Goal: Task Accomplishment & Management: Manage account settings

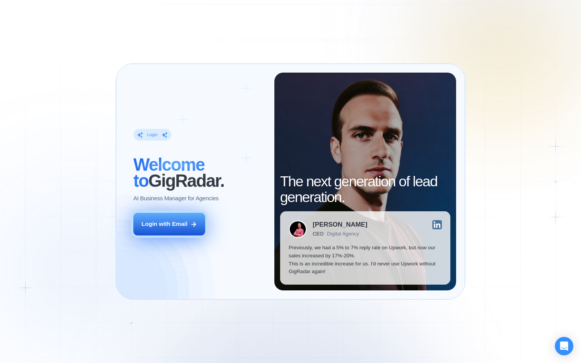
click at [193, 232] on button "Login with Email" at bounding box center [169, 224] width 72 height 23
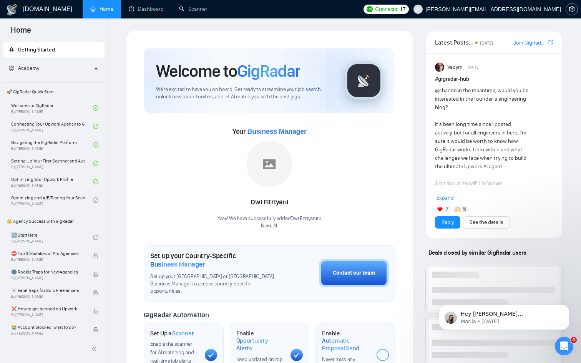
click at [569, 9] on icon "setting" at bounding box center [572, 9] width 6 height 6
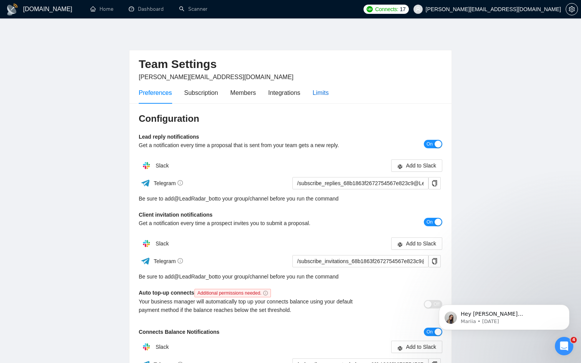
click at [324, 91] on div "Limits" at bounding box center [321, 93] width 16 height 10
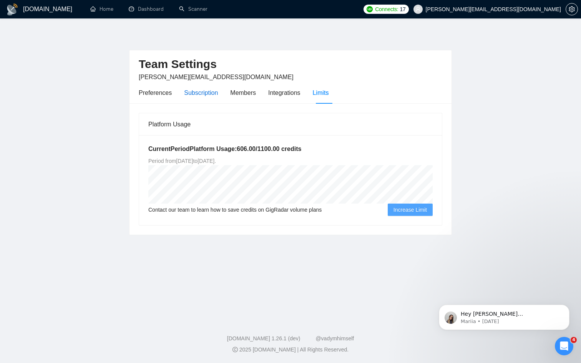
click at [216, 96] on div "Subscription" at bounding box center [201, 93] width 34 height 10
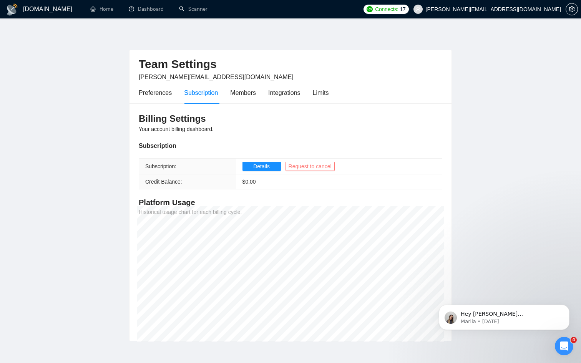
click at [320, 165] on span "Request to cancel" at bounding box center [310, 166] width 43 height 8
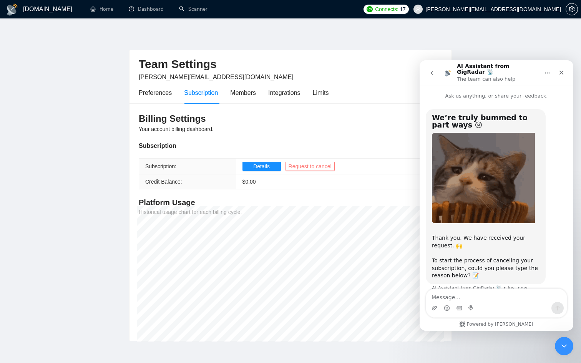
scroll to position [7, 0]
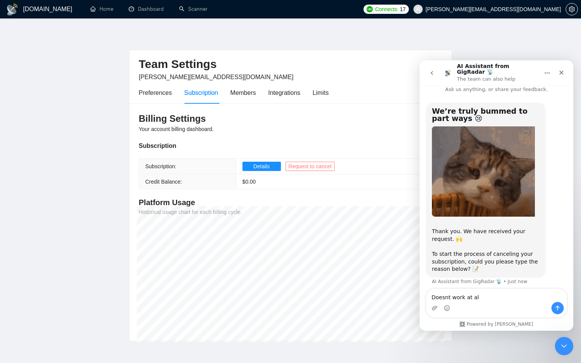
type textarea "Doesnt work at all"
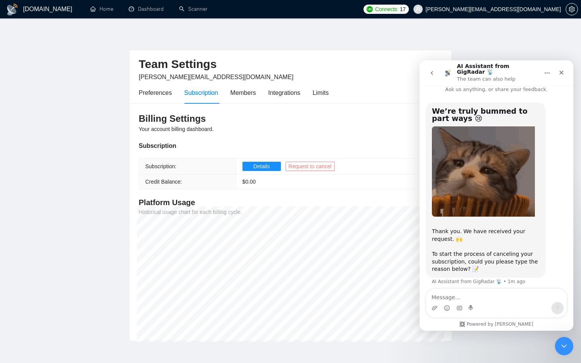
scroll to position [30, 0]
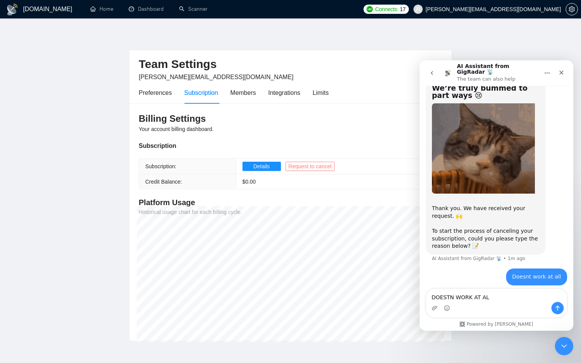
type textarea "DOESTN WORK AT ALL"
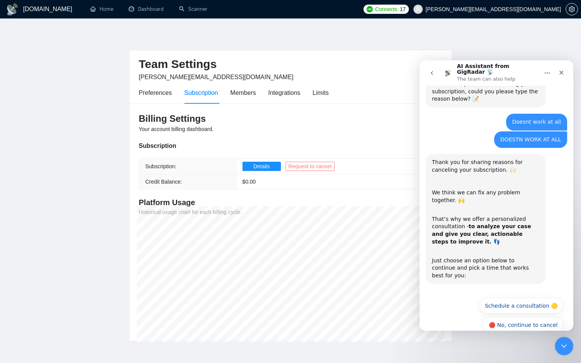
scroll to position [179, 0]
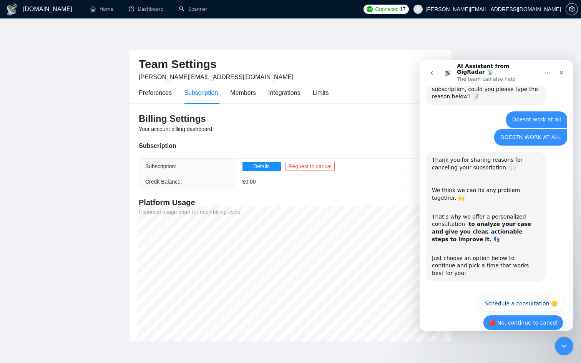
click at [521, 315] on button "🔴 No, continue to cancel" at bounding box center [523, 322] width 80 height 15
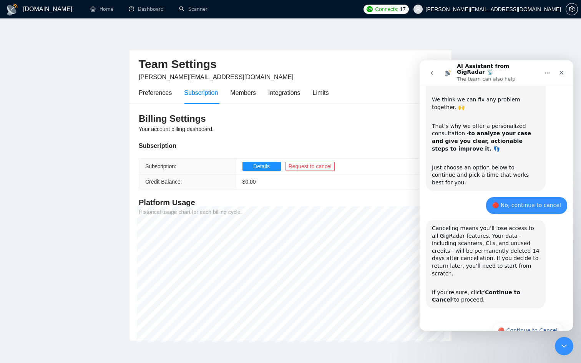
scroll to position [270, 0]
click at [524, 322] on button "🔴 Continue to Cancel" at bounding box center [527, 329] width 71 height 15
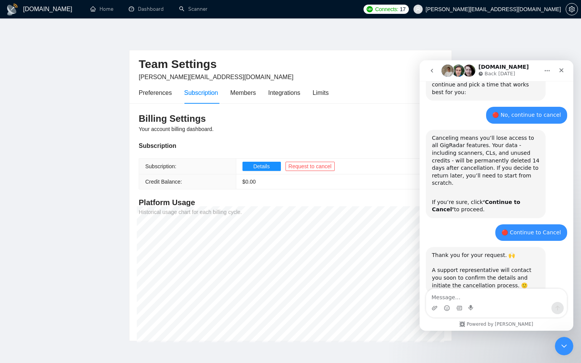
scroll to position [383, 0]
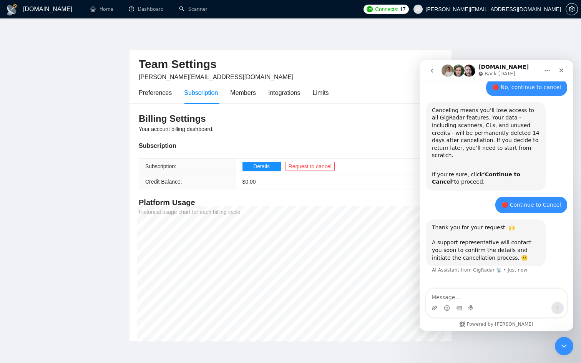
click at [511, 295] on textarea "Message…" at bounding box center [496, 295] width 141 height 13
